Goal: Task Accomplishment & Management: Use online tool/utility

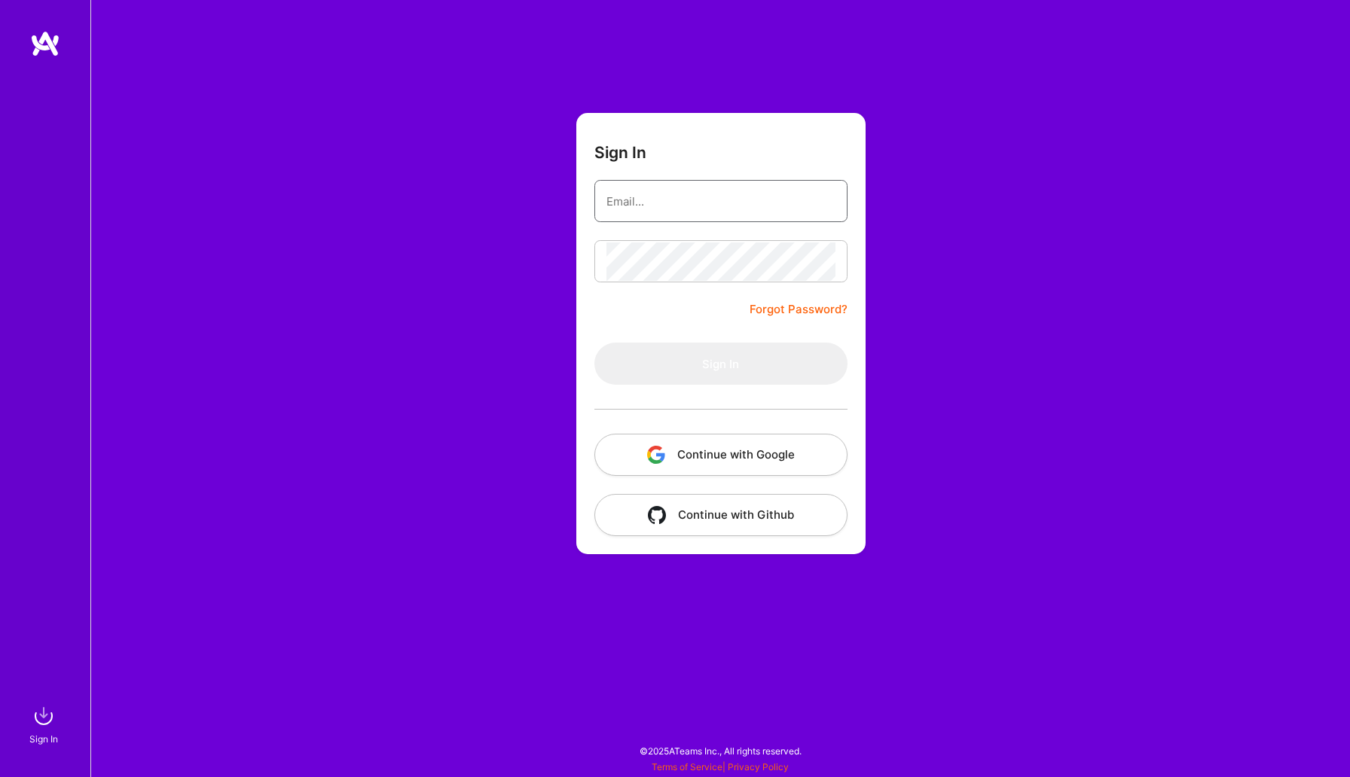
click at [690, 194] on input "email" at bounding box center [720, 201] width 229 height 38
type input "[EMAIL_ADDRESS][DOMAIN_NAME]"
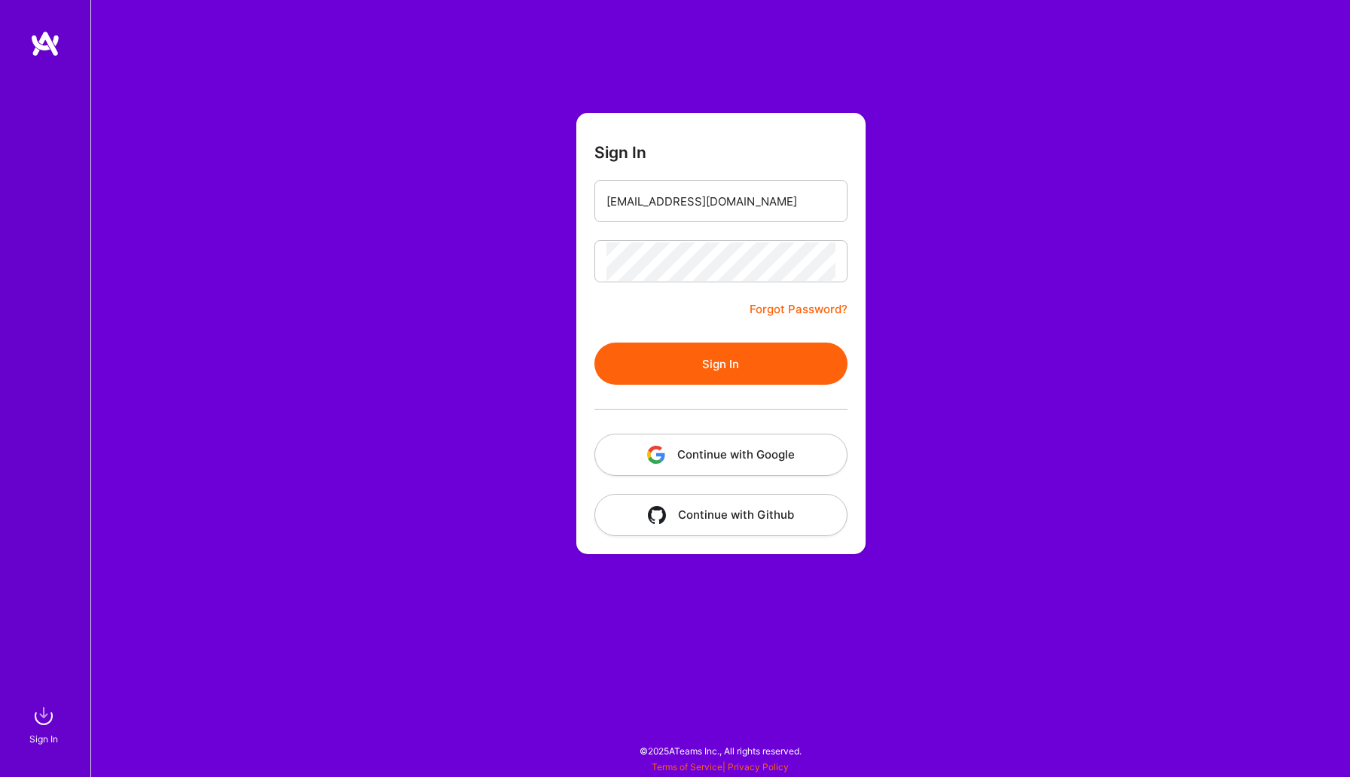
click at [640, 350] on button "Sign In" at bounding box center [720, 364] width 253 height 42
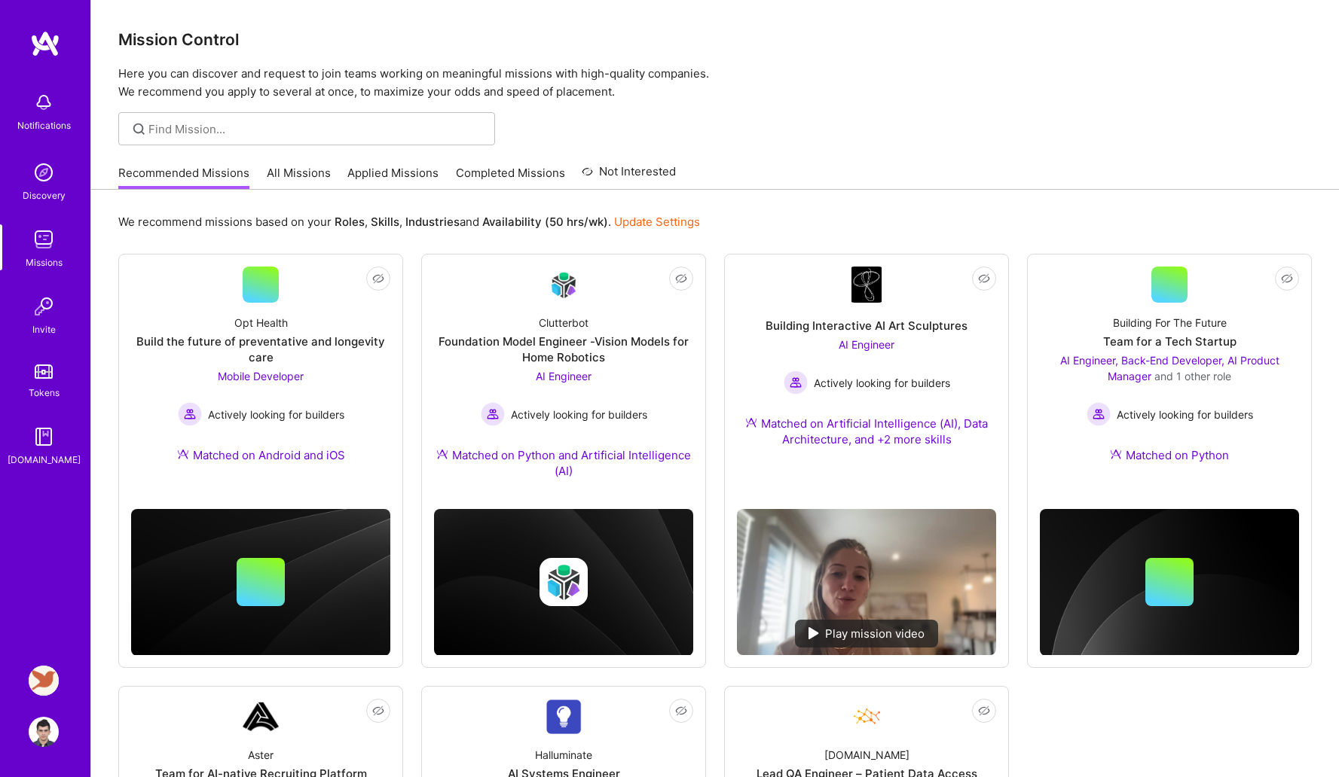
click at [44, 682] on img at bounding box center [44, 681] width 30 height 30
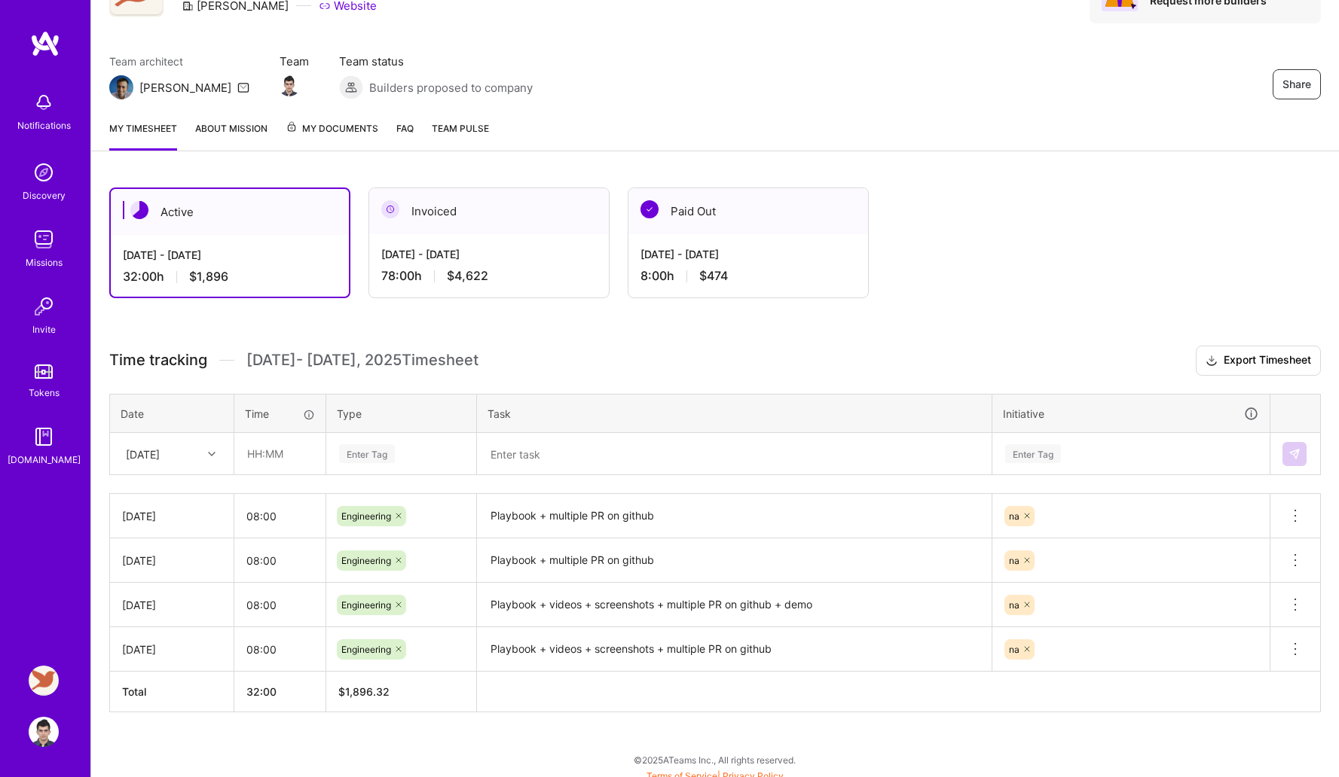
scroll to position [98, 0]
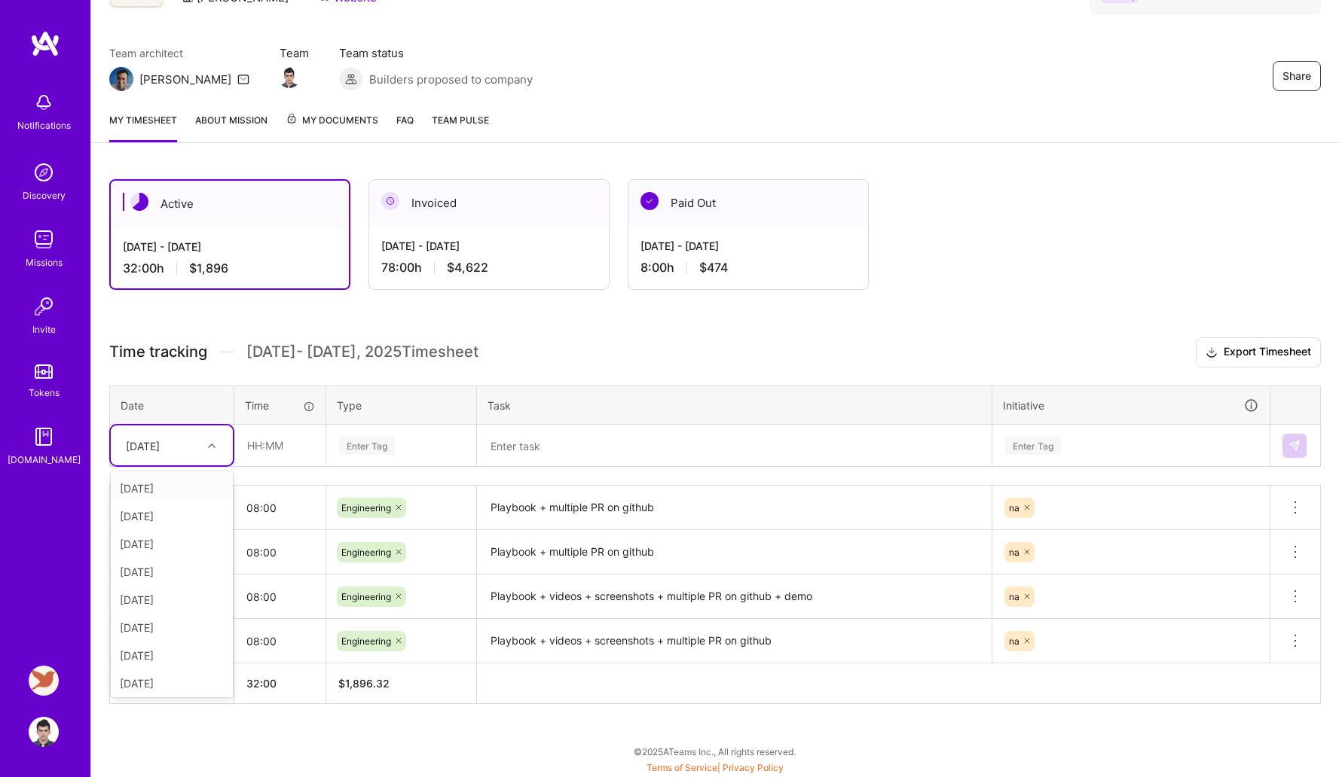
click at [197, 446] on div "[DATE]" at bounding box center [160, 445] width 84 height 25
click at [145, 453] on div "[DATE]" at bounding box center [160, 445] width 84 height 25
click at [157, 629] on div "[DATE]" at bounding box center [172, 625] width 122 height 28
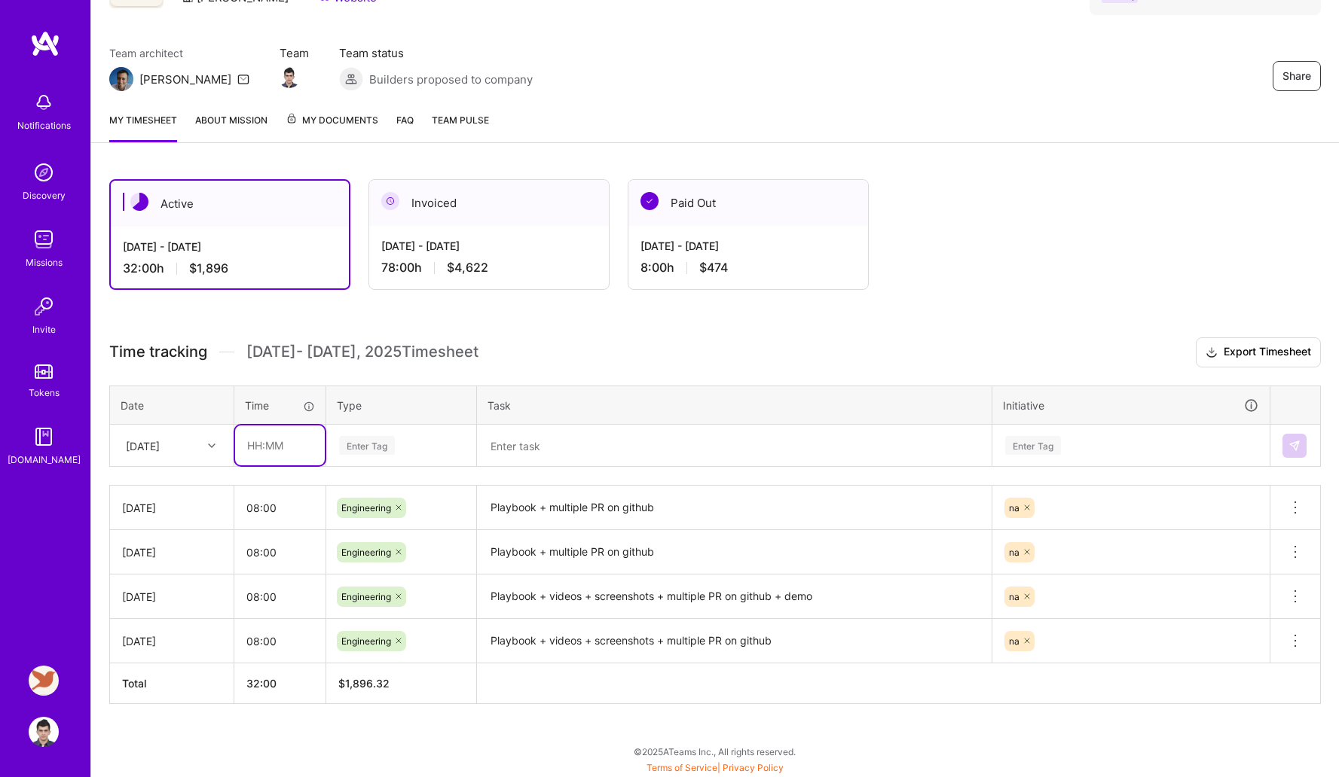
click at [261, 461] on input "text" at bounding box center [280, 446] width 90 height 40
type input "06:00"
type input "08:00"
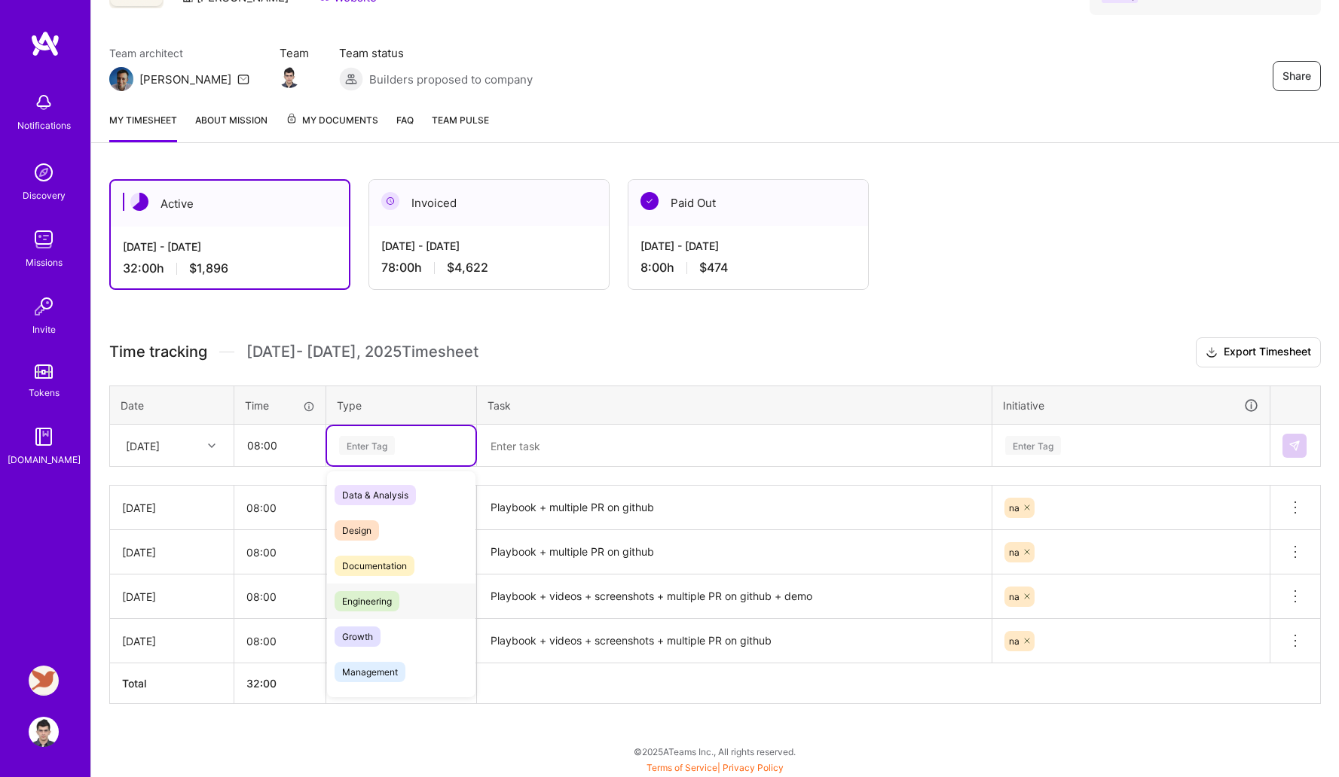
click at [386, 606] on span "Engineering" at bounding box center [366, 601] width 65 height 20
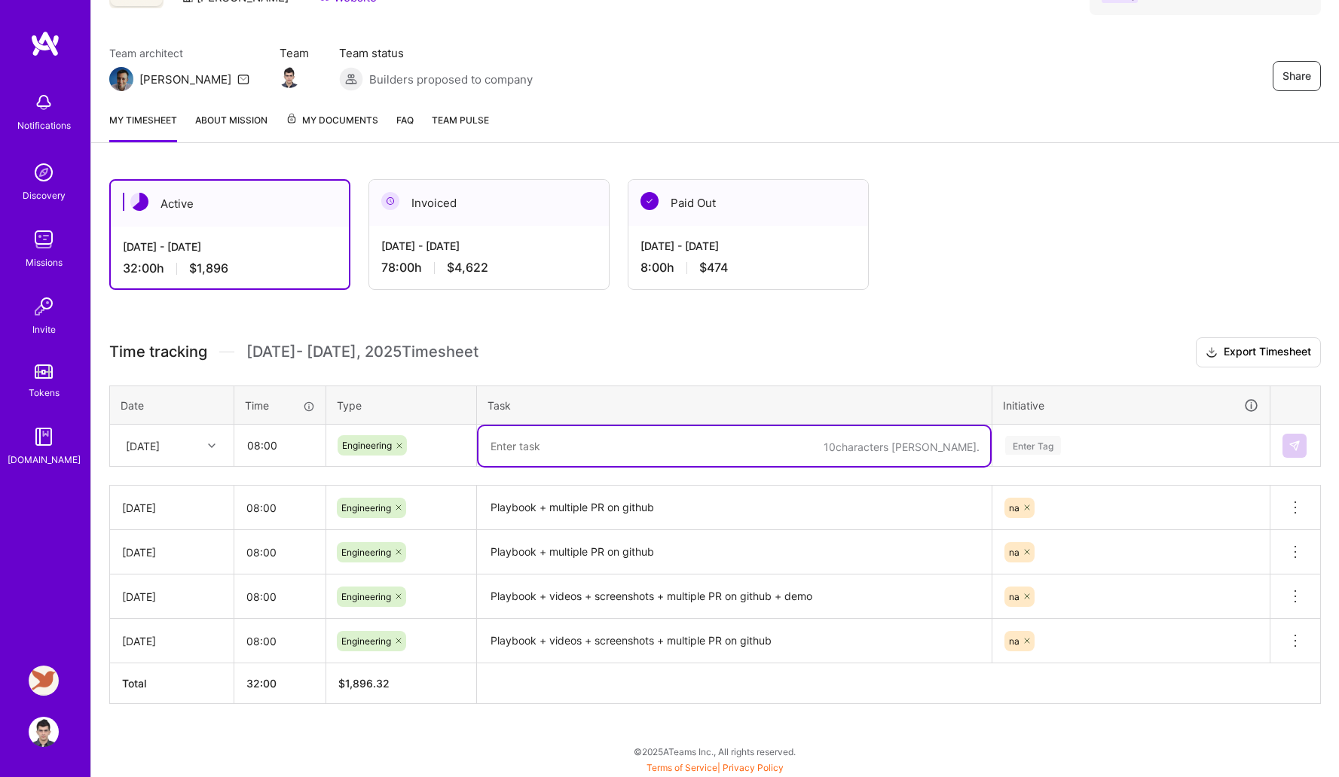
click at [548, 456] on textarea at bounding box center [733, 446] width 511 height 40
type textarea "Brand hub + multiple PR"
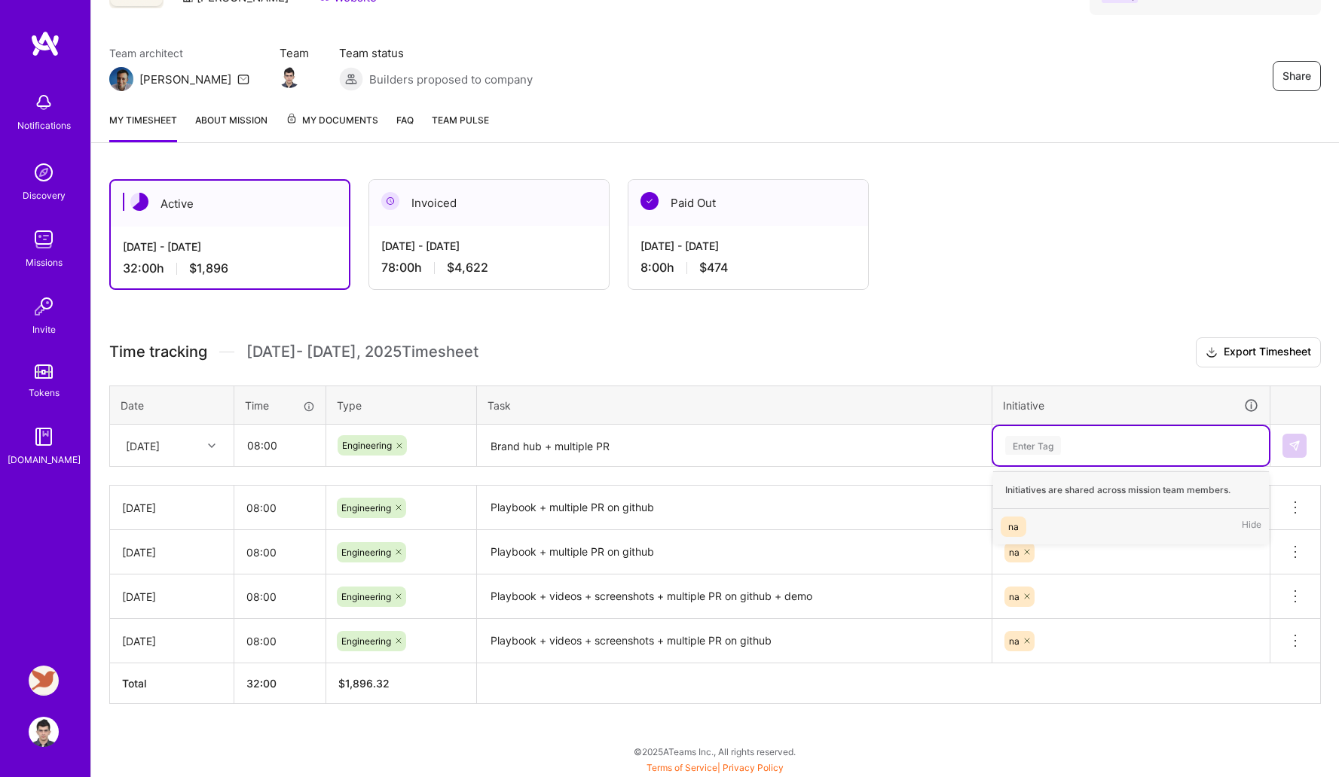
click at [1046, 440] on div "Enter Tag" at bounding box center [1033, 445] width 56 height 23
click at [1065, 517] on div "na Hide" at bounding box center [1131, 526] width 276 height 35
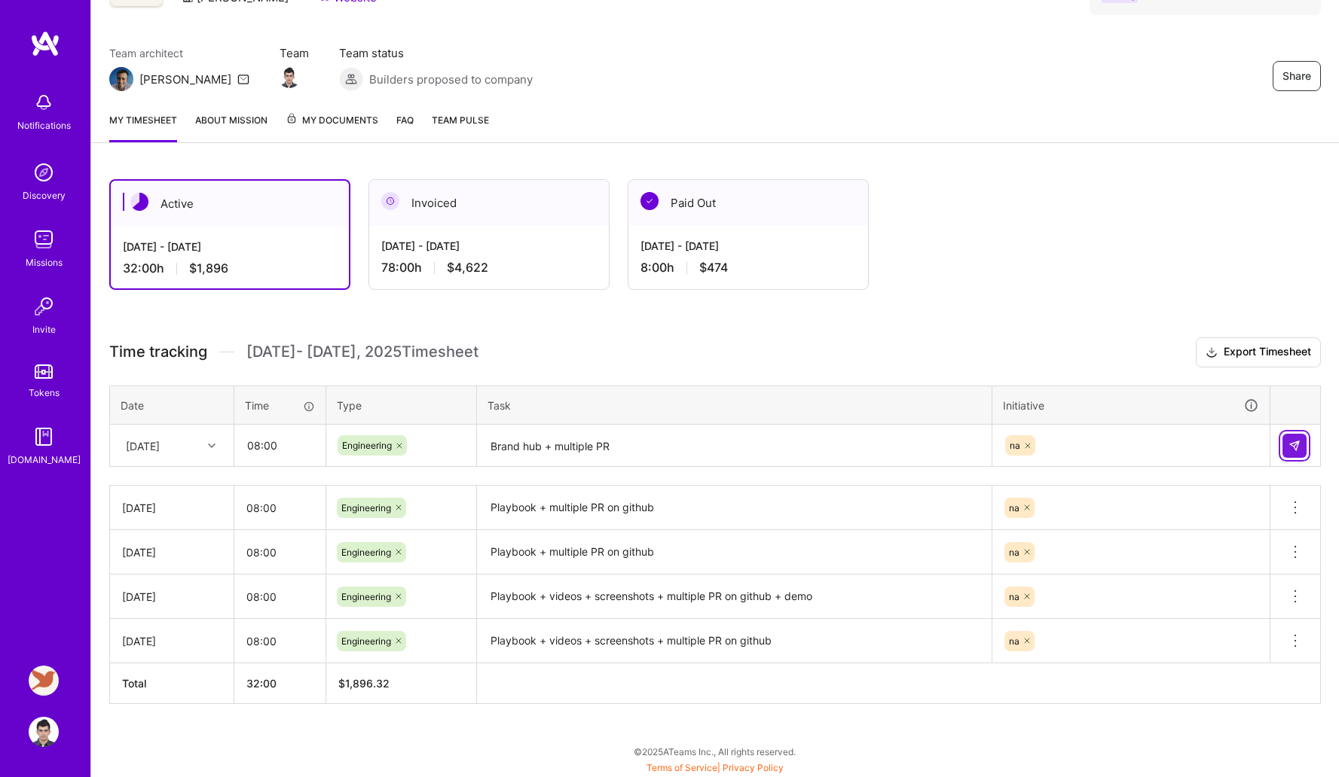
click at [1285, 441] on button at bounding box center [1294, 446] width 24 height 24
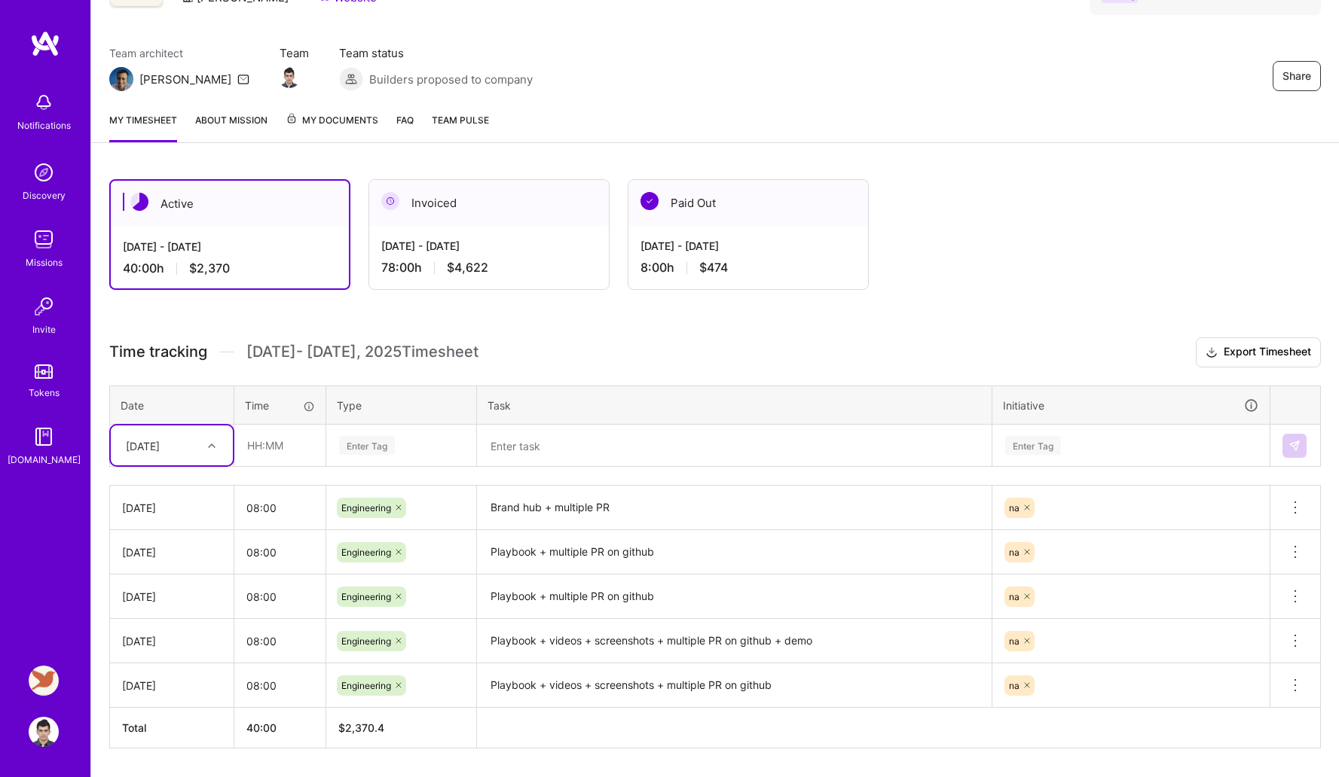
click at [206, 451] on div at bounding box center [213, 446] width 23 height 20
click at [149, 655] on div "[DATE]" at bounding box center [172, 653] width 122 height 28
click at [275, 462] on input "text" at bounding box center [280, 446] width 90 height 40
type input "08:00"
click at [382, 453] on div "Enter Tag" at bounding box center [367, 445] width 56 height 23
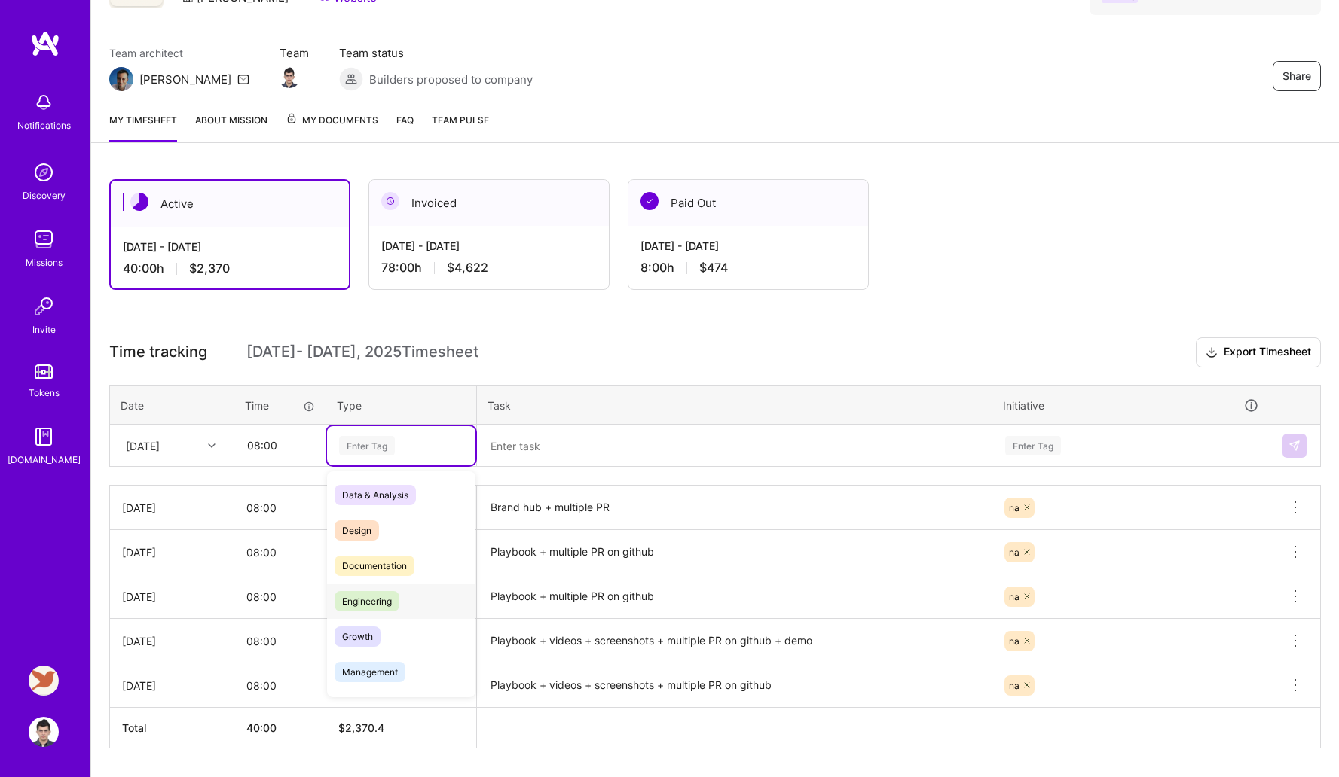
click at [371, 597] on span "Engineering" at bounding box center [366, 601] width 65 height 20
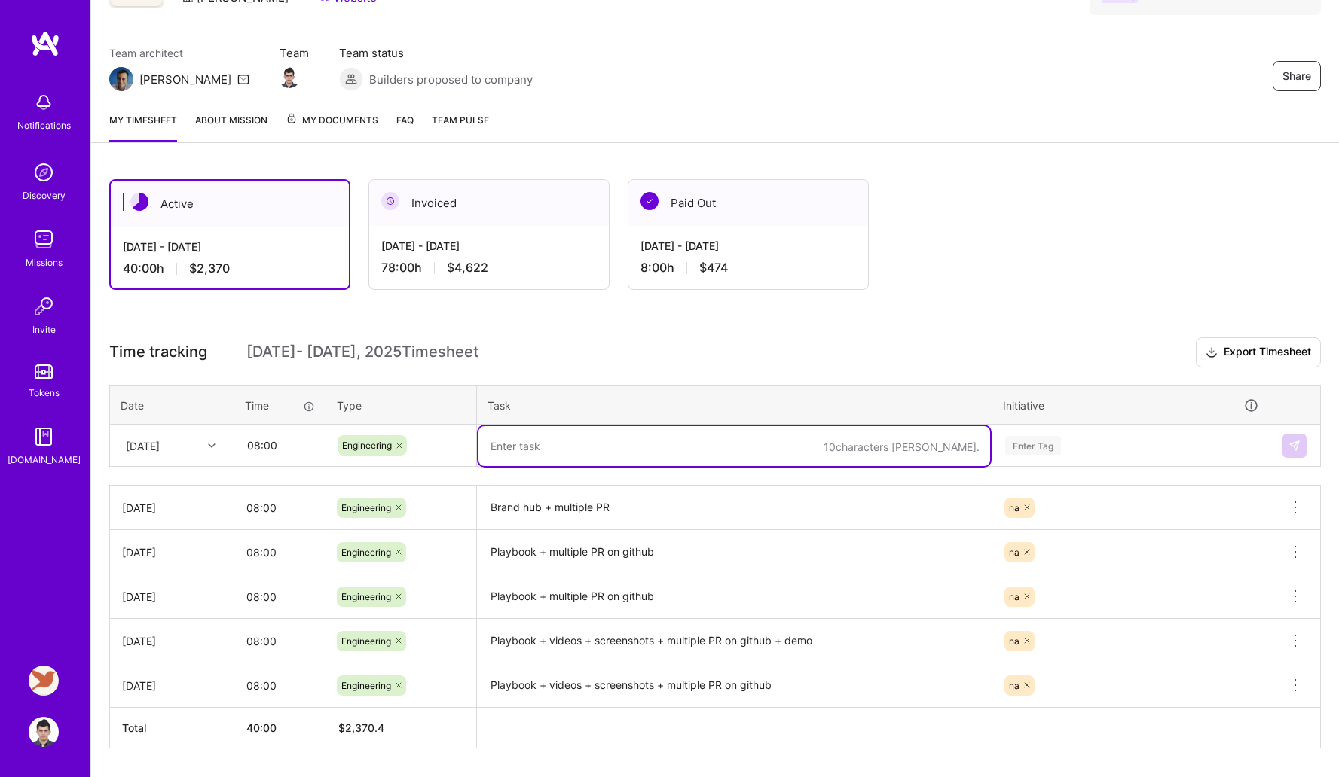
click at [575, 449] on textarea at bounding box center [733, 446] width 511 height 40
paste textarea "Brand hub + multiple PR"
type textarea "Brand hub + multiple PR"
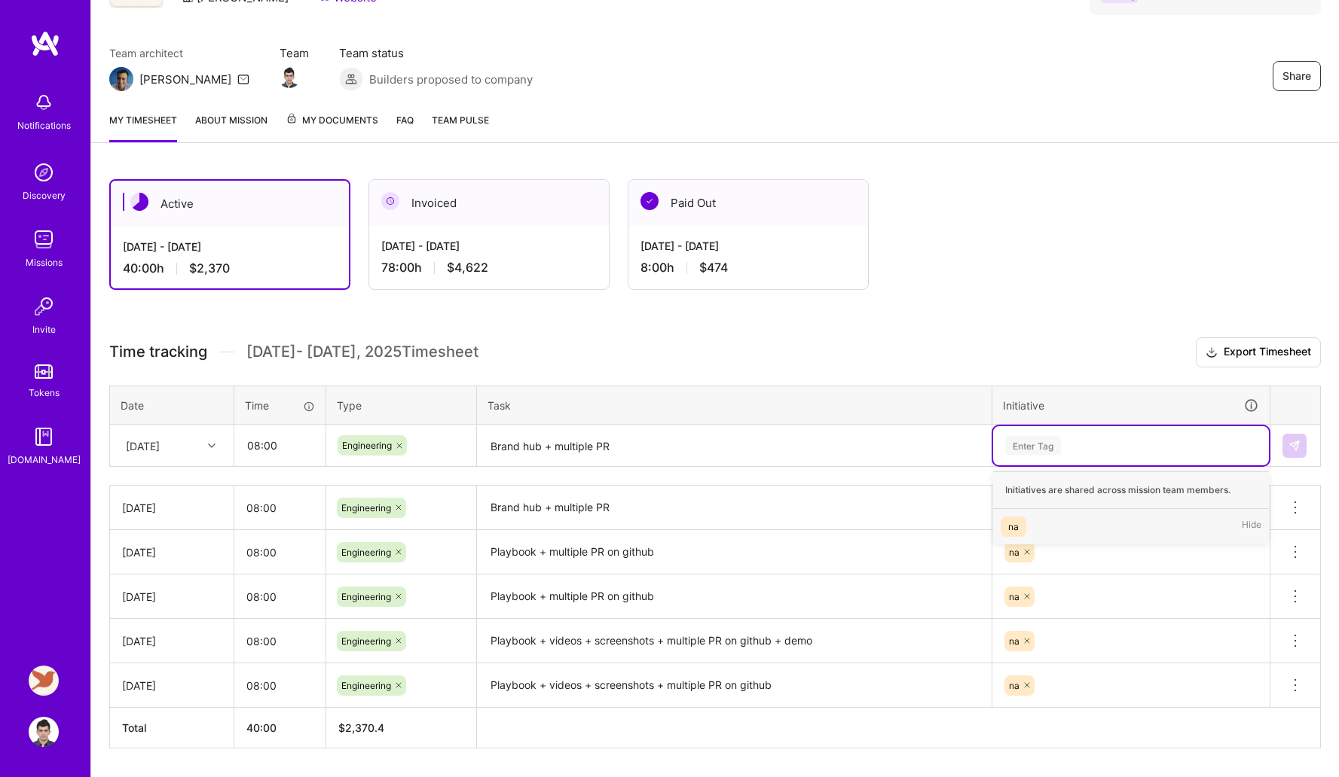
click at [1049, 534] on div "na Hide" at bounding box center [1131, 526] width 276 height 35
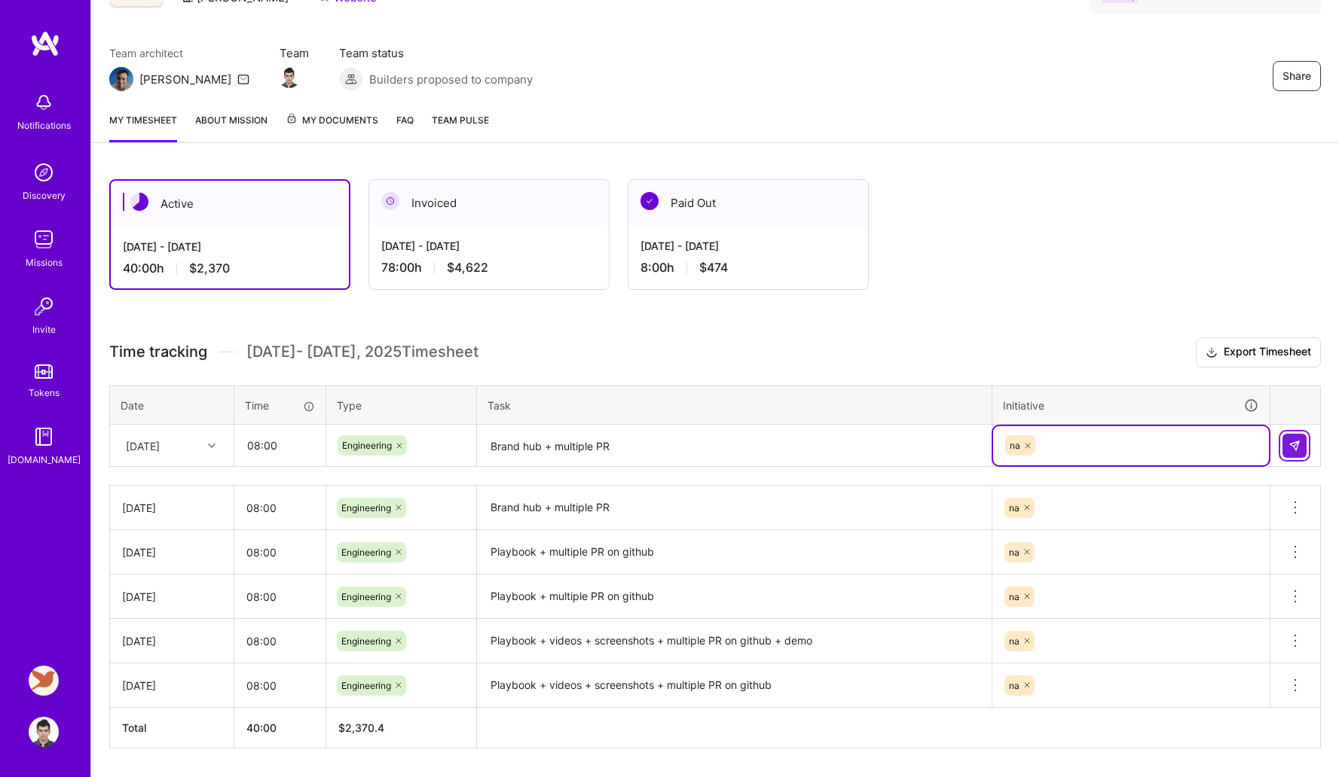
click at [1288, 444] on img at bounding box center [1294, 446] width 12 height 12
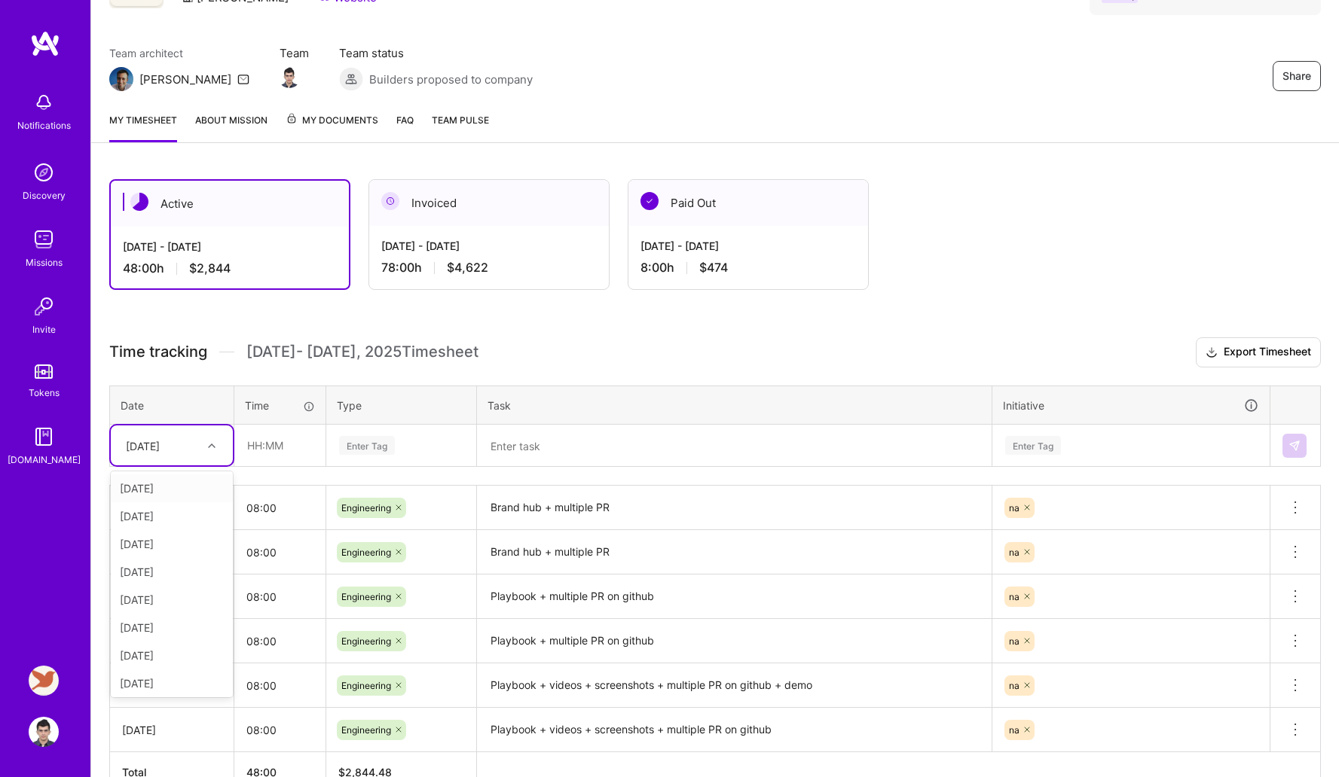
click at [202, 452] on div at bounding box center [213, 446] width 23 height 20
click at [165, 673] on div "[DATE]" at bounding box center [172, 681] width 122 height 28
click at [285, 453] on input "text" at bounding box center [280, 446] width 90 height 40
type input "08:00"
click at [373, 445] on div "Enter Tag" at bounding box center [367, 445] width 56 height 23
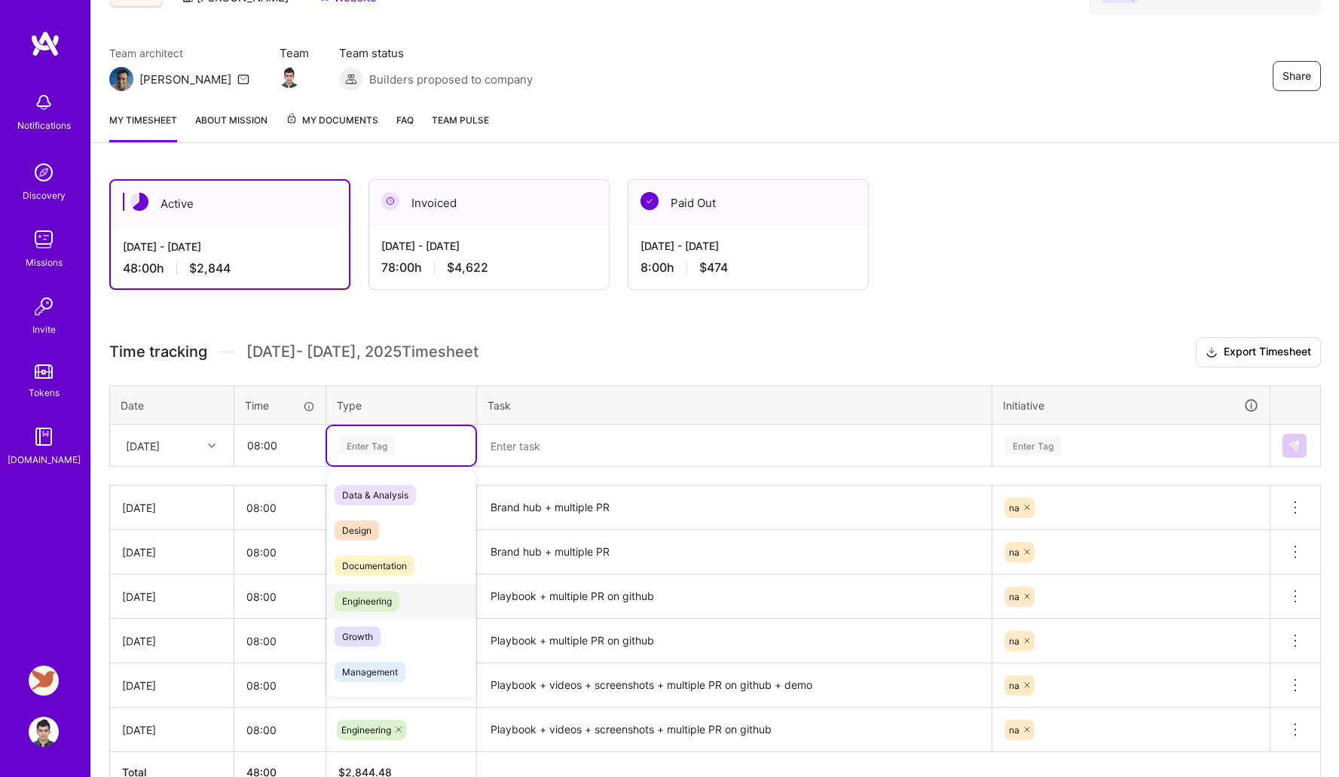
click at [369, 601] on span "Engineering" at bounding box center [366, 601] width 65 height 20
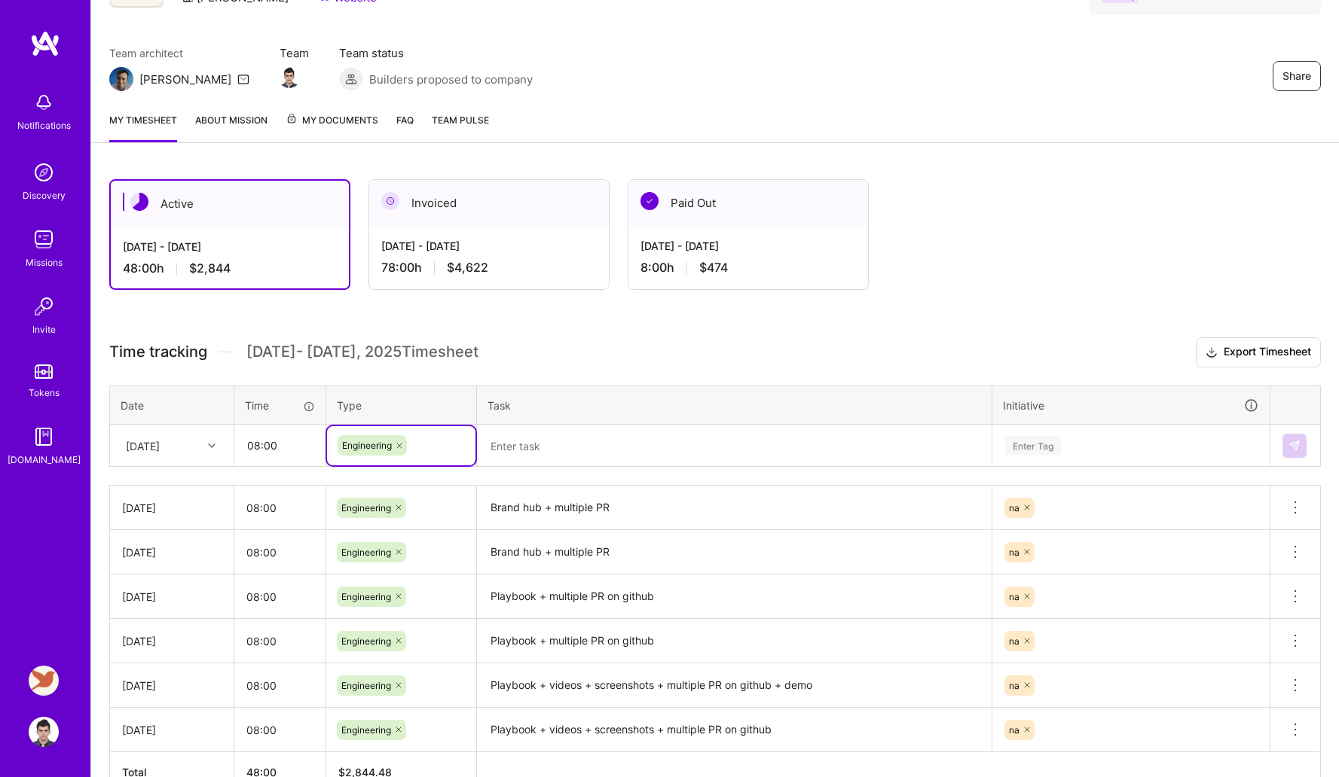
click at [549, 451] on textarea at bounding box center [733, 446] width 511 height 40
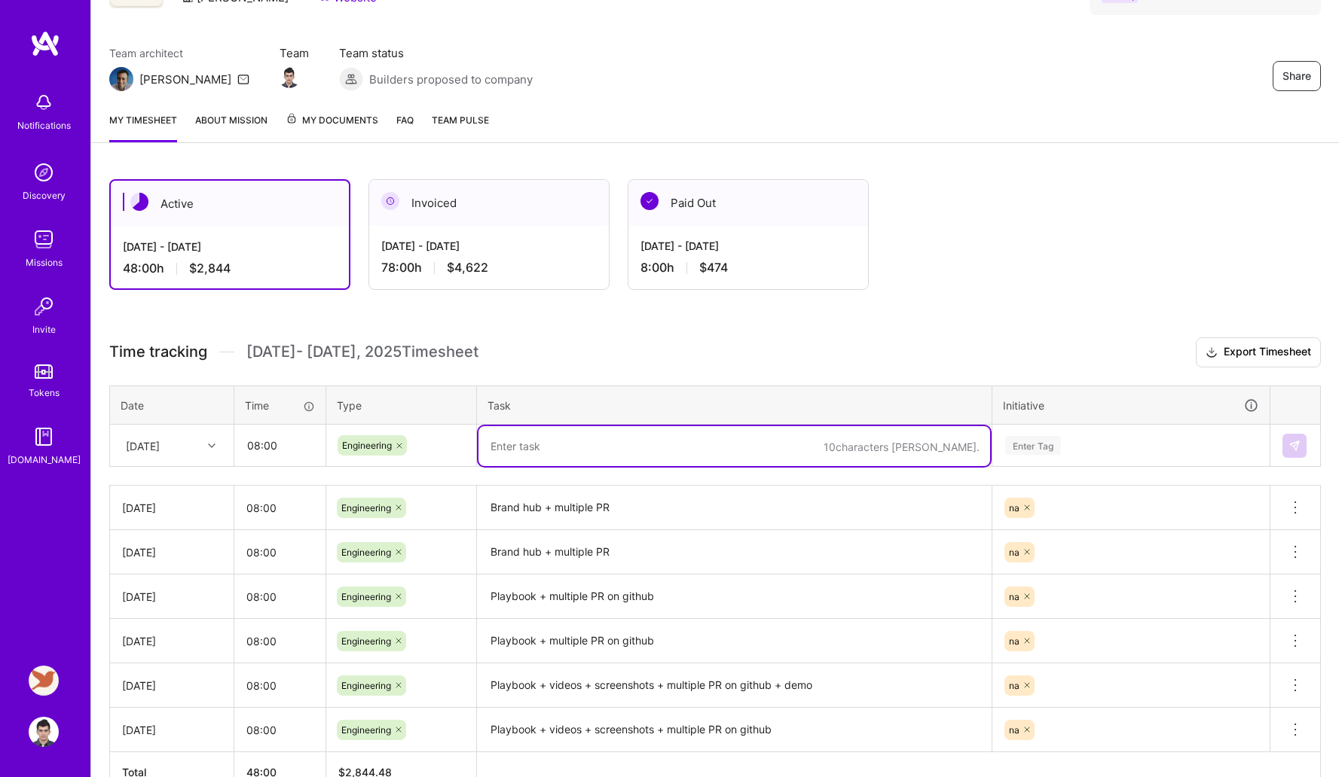
paste textarea "Brand hub + multiple PR"
type textarea "Brand hub + multiple PR + demo"
